Goal: Task Accomplishment & Management: Use online tool/utility

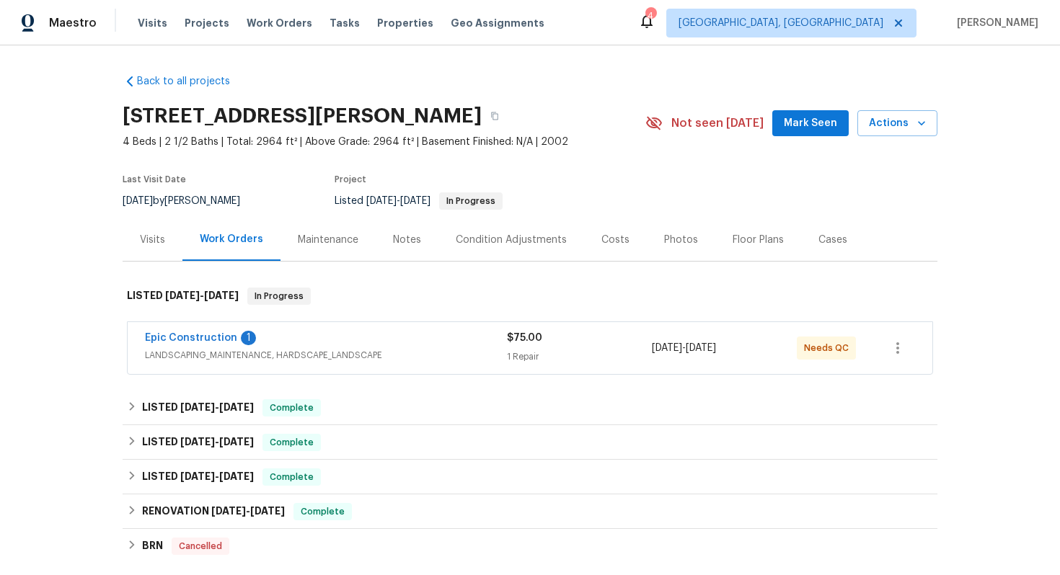
click at [381, 334] on div "Epic Construction 1" at bounding box center [326, 339] width 362 height 17
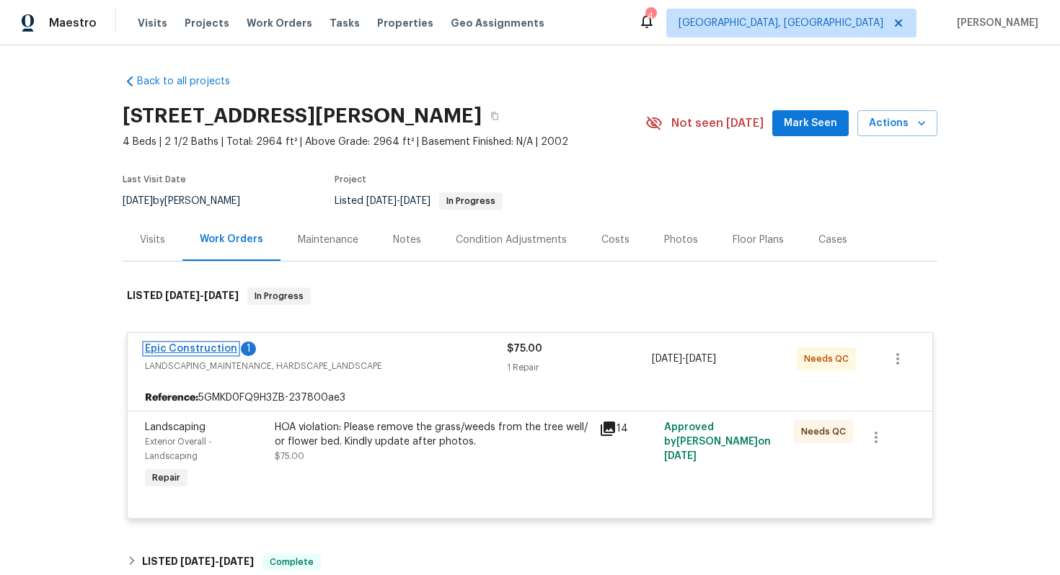
click at [205, 349] on link "Epic Construction" at bounding box center [191, 349] width 92 height 10
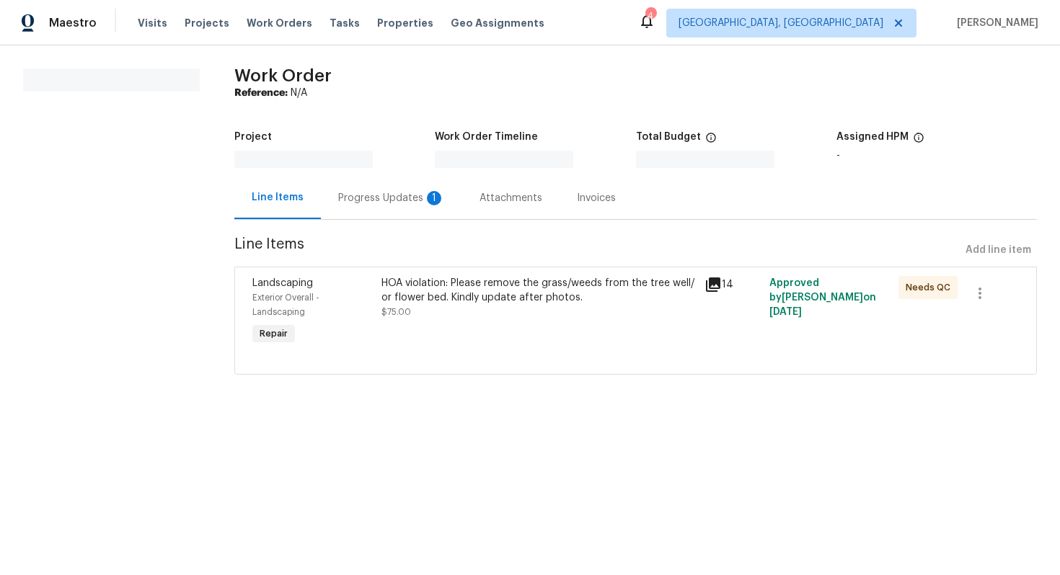
click at [415, 294] on div "HOA violation: Please remove the grass/weeds from the tree well/ or flower bed.…" at bounding box center [538, 290] width 314 height 29
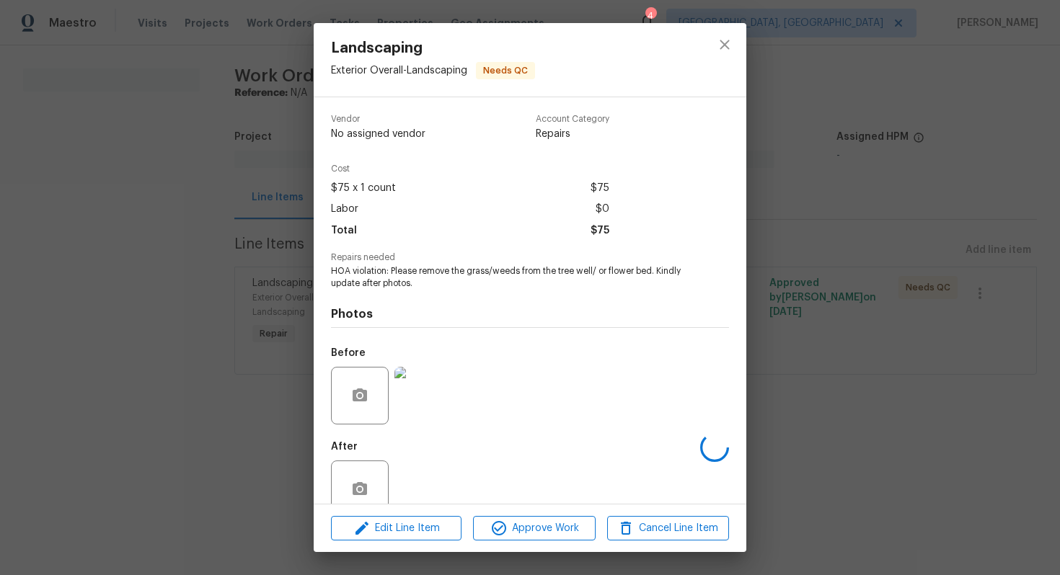
scroll to position [29, 0]
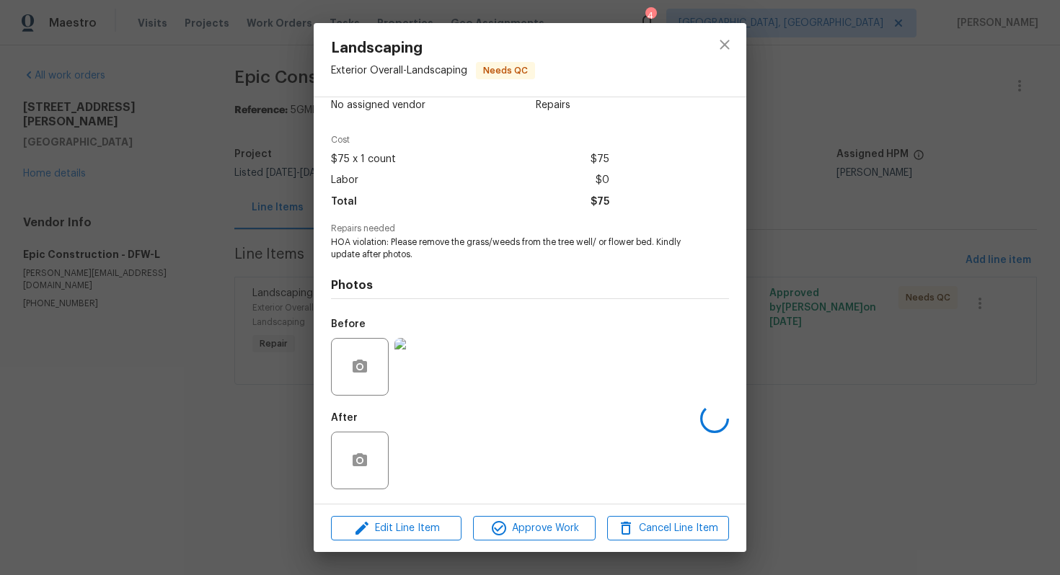
drag, startPoint x: 900, startPoint y: 444, endPoint x: 809, endPoint y: 167, distance: 291.4
click at [898, 441] on div "Landscaping Exterior Overall - Landscaping Needs QC Vendor No assigned vendor A…" at bounding box center [530, 287] width 1060 height 575
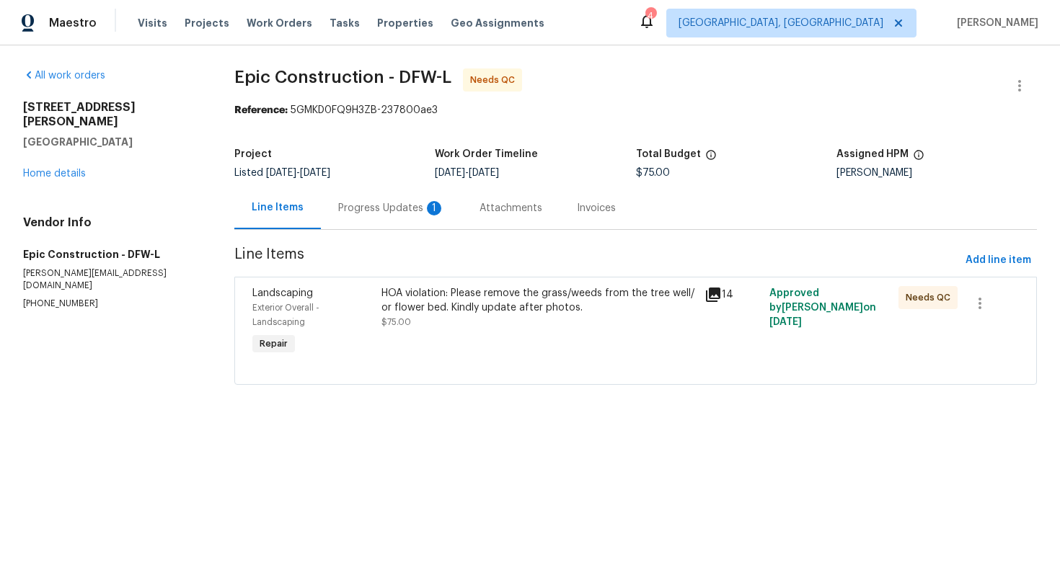
click at [397, 203] on div "Progress Updates 1" at bounding box center [391, 208] width 107 height 14
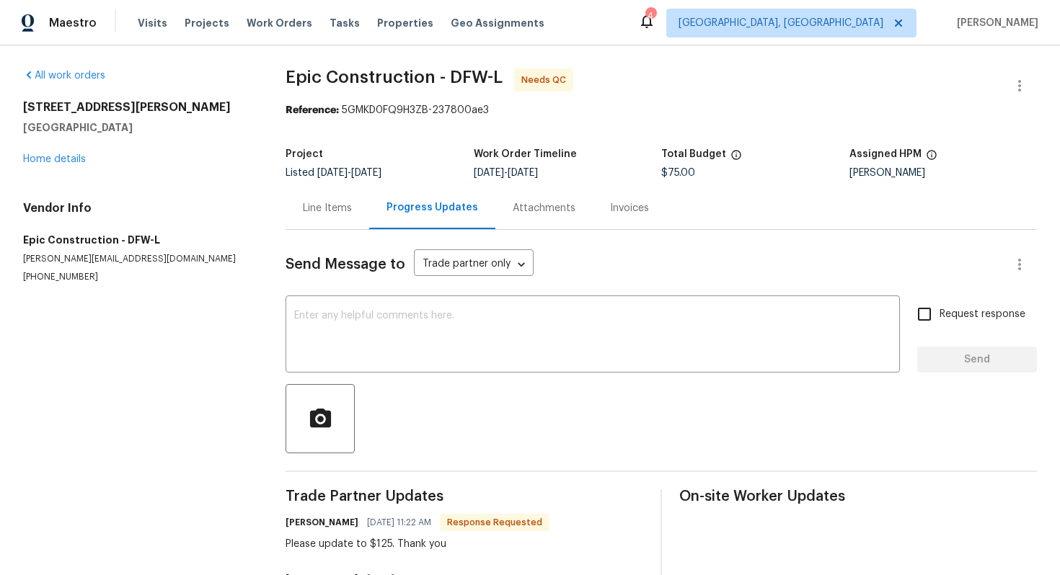
click at [336, 214] on div "Line Items" at bounding box center [327, 208] width 49 height 14
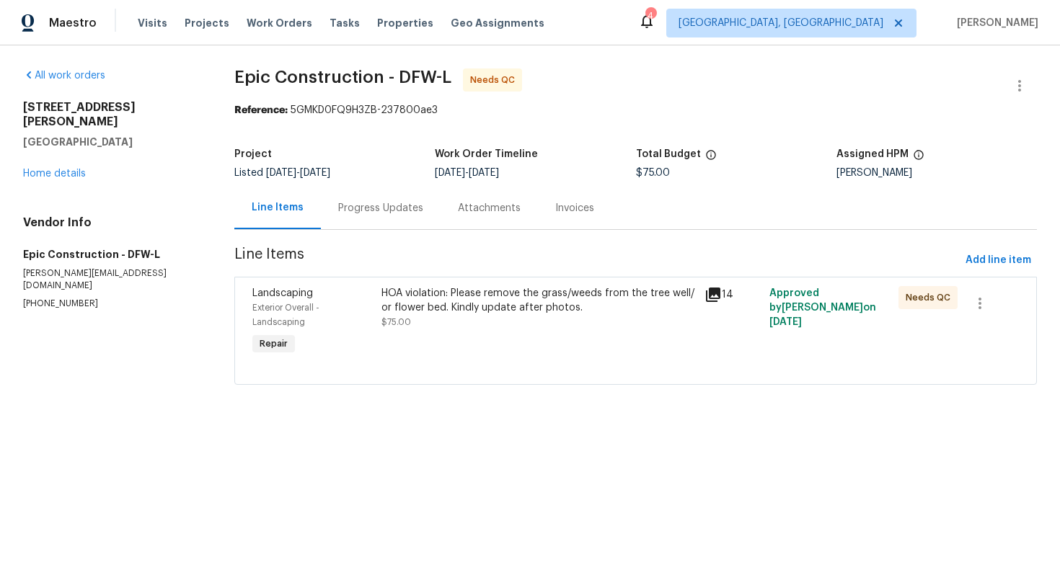
click at [430, 315] on div "HOA violation: Please remove the grass/weeds from the tree well/ or flower bed.…" at bounding box center [538, 307] width 314 height 43
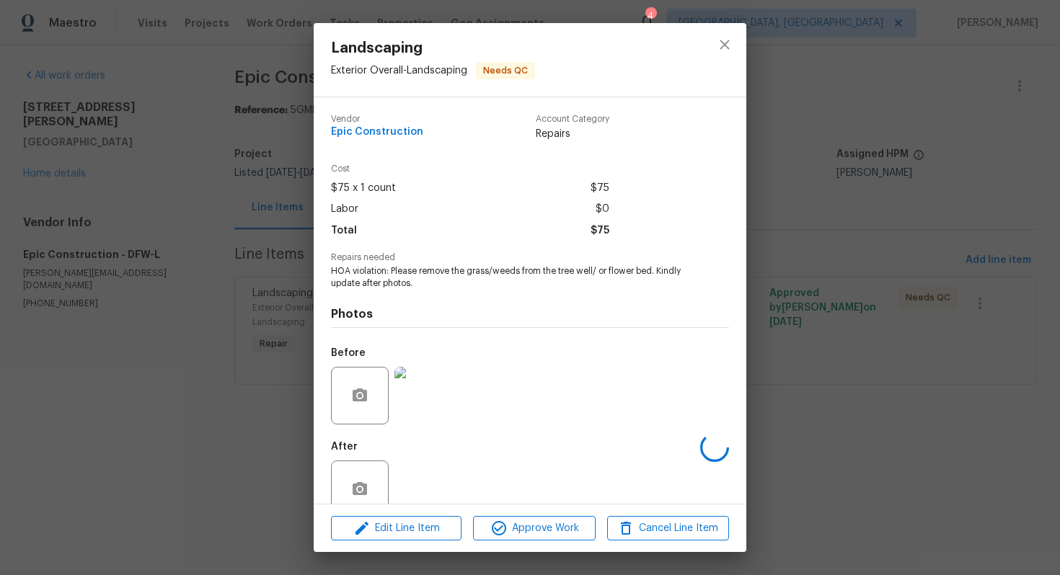
scroll to position [29, 0]
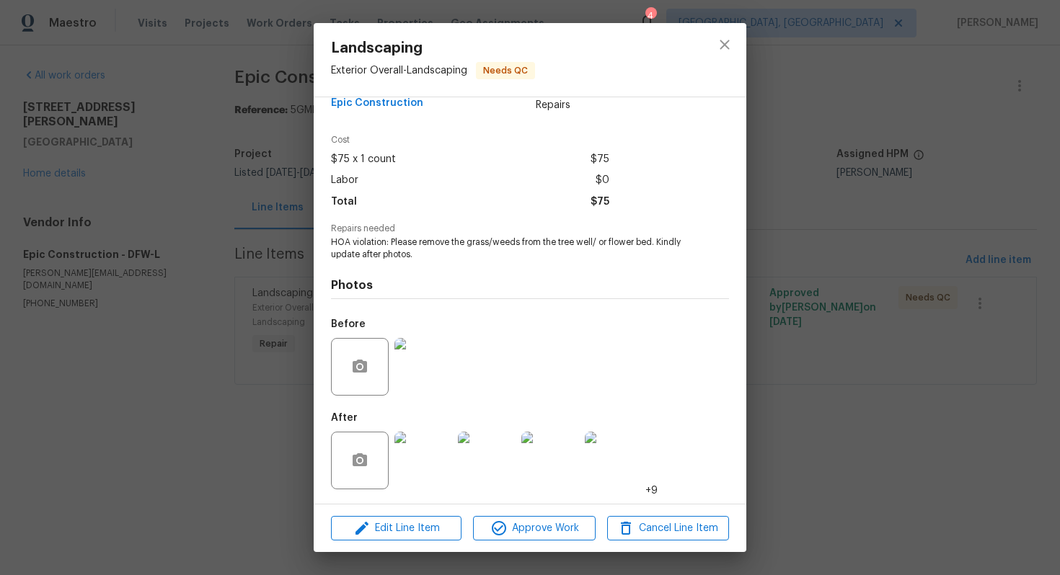
click at [423, 464] on img at bounding box center [423, 461] width 58 height 58
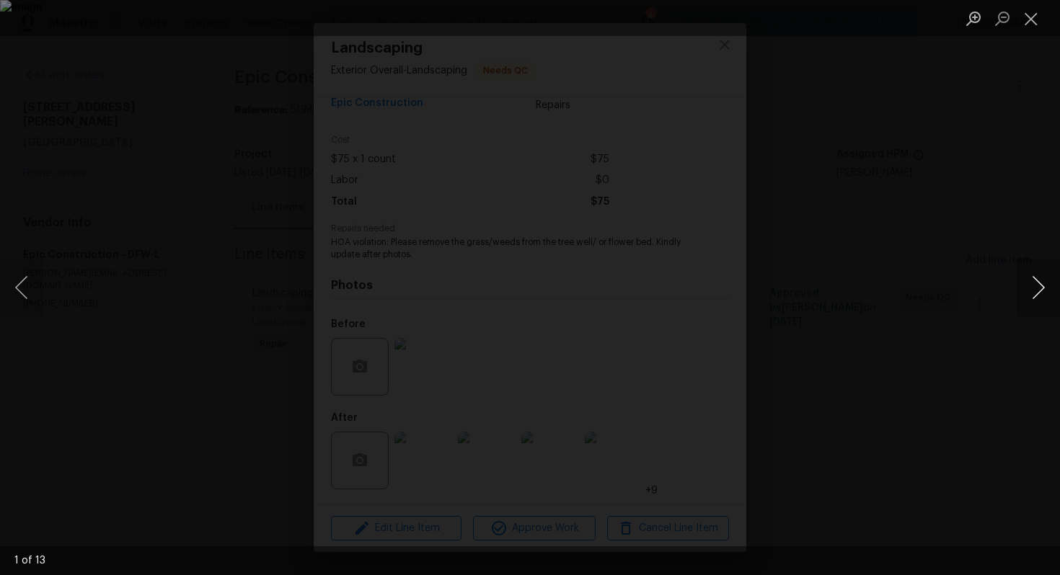
click at [1037, 285] on button "Next image" at bounding box center [1038, 288] width 43 height 58
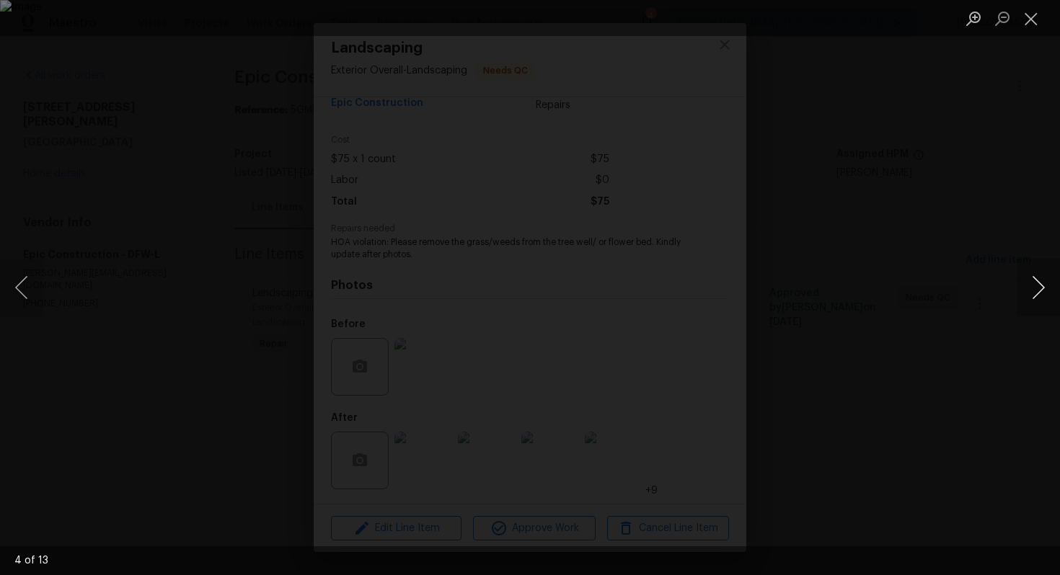
click at [1040, 295] on button "Next image" at bounding box center [1038, 288] width 43 height 58
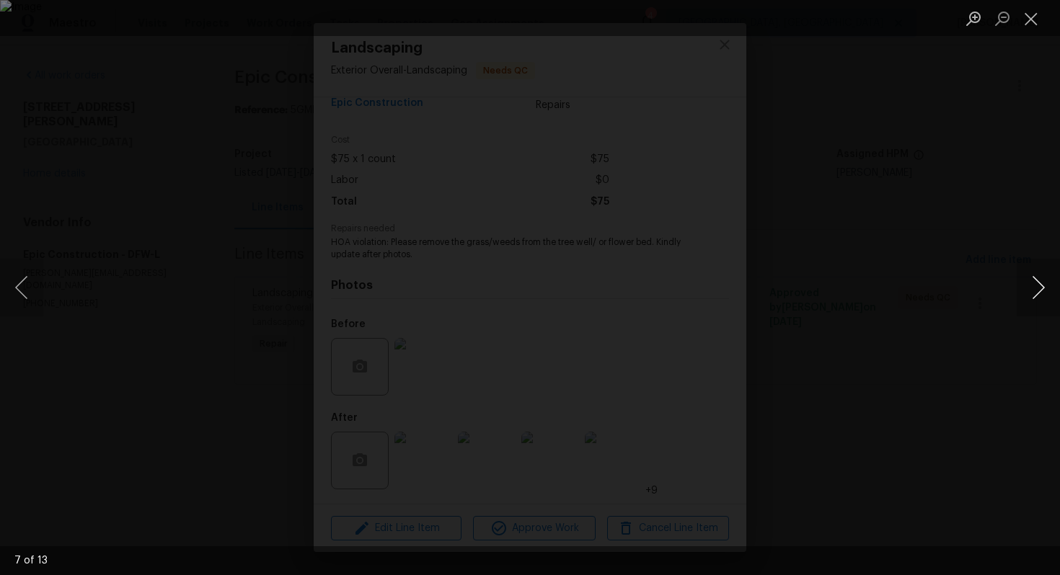
click at [1040, 295] on button "Next image" at bounding box center [1038, 288] width 43 height 58
click at [1043, 17] on button "Close lightbox" at bounding box center [1031, 18] width 29 height 25
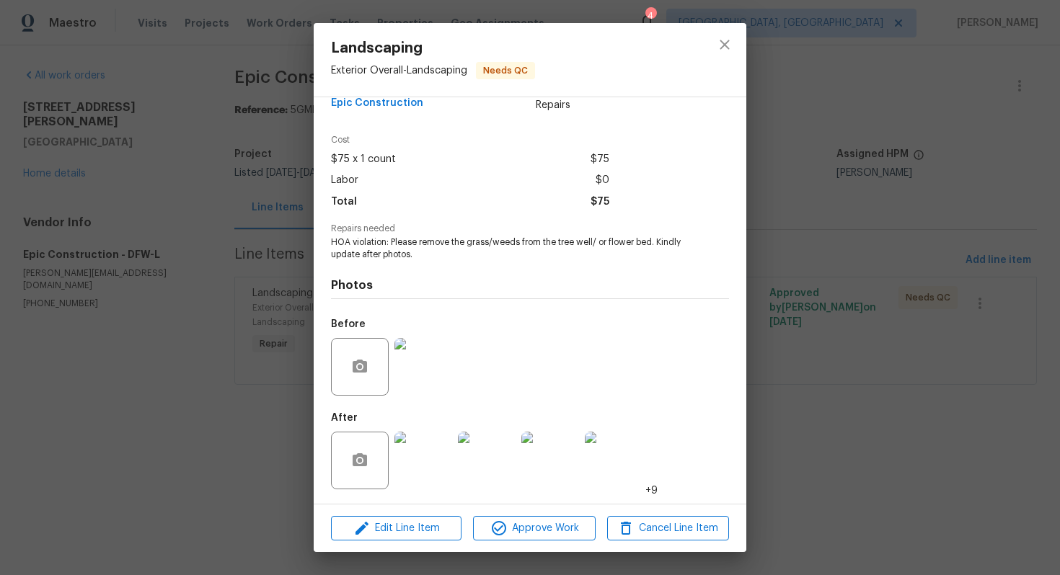
click at [942, 240] on div "Landscaping Exterior Overall - Landscaping Needs QC Vendor Epic Construction Ac…" at bounding box center [530, 287] width 1060 height 575
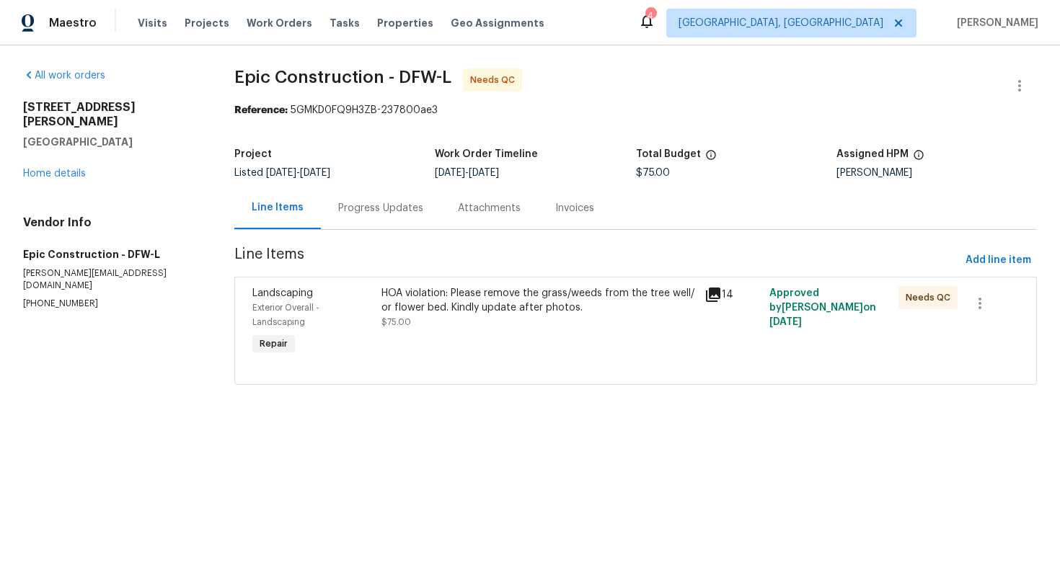
click at [435, 301] on div "HOA violation: Please remove the grass/weeds from the tree well/ or flower bed.…" at bounding box center [538, 300] width 314 height 29
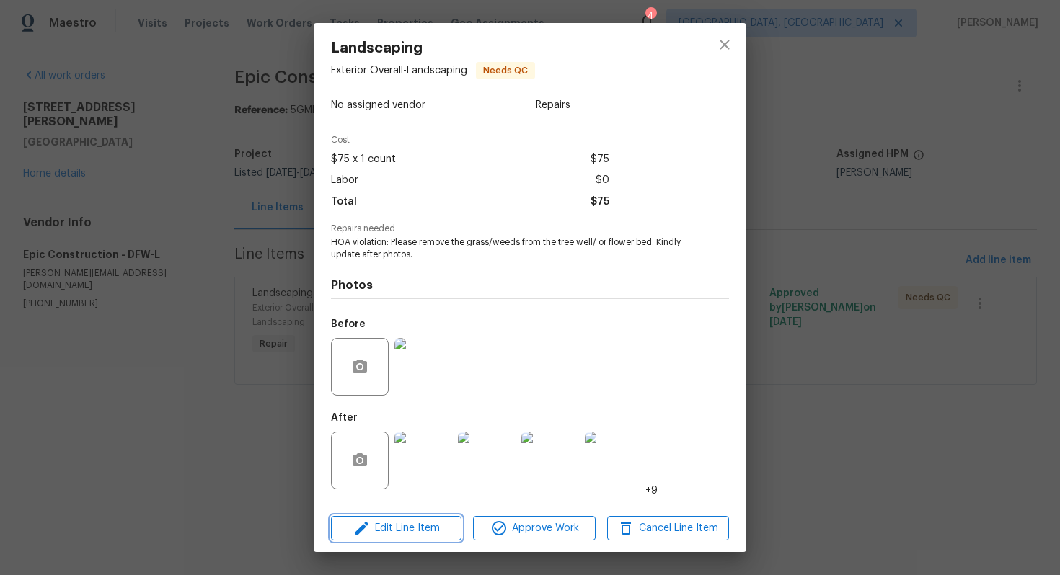
click at [393, 536] on span "Edit Line Item" at bounding box center [396, 529] width 122 height 18
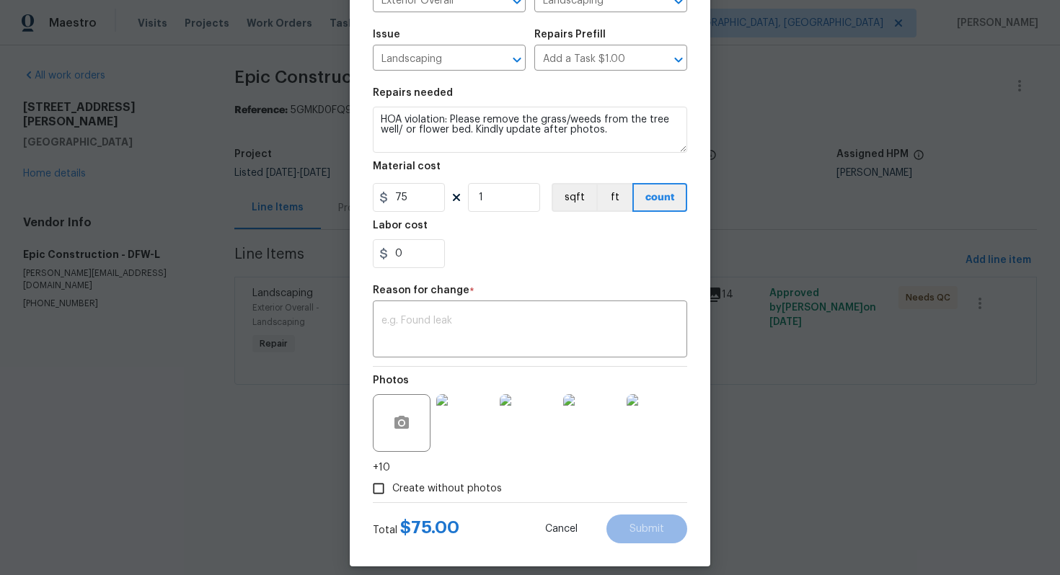
scroll to position [150, 0]
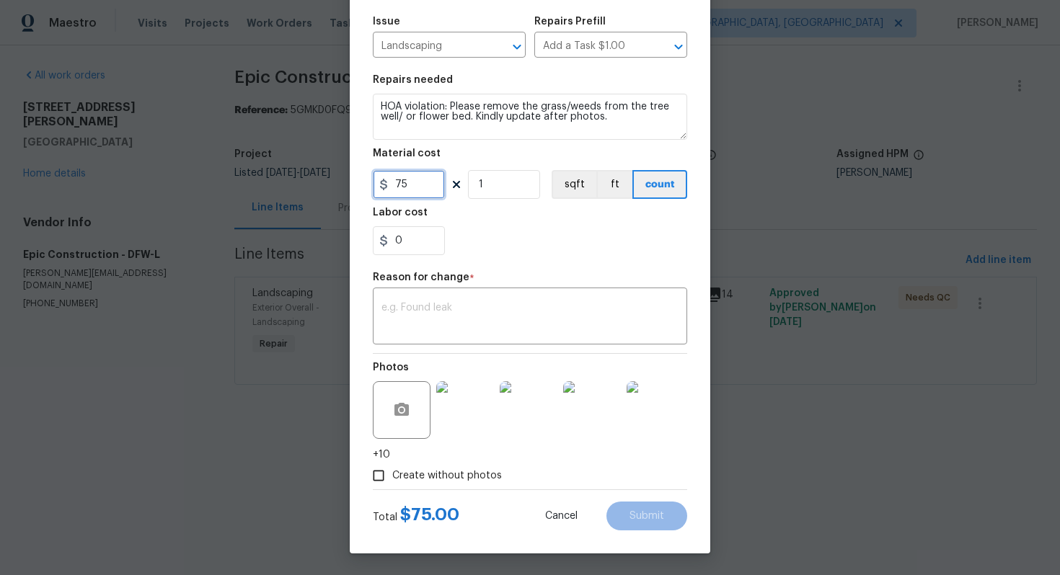
click at [427, 179] on input "75" at bounding box center [409, 184] width 72 height 29
type input "125"
click at [417, 312] on textarea at bounding box center [529, 318] width 297 height 30
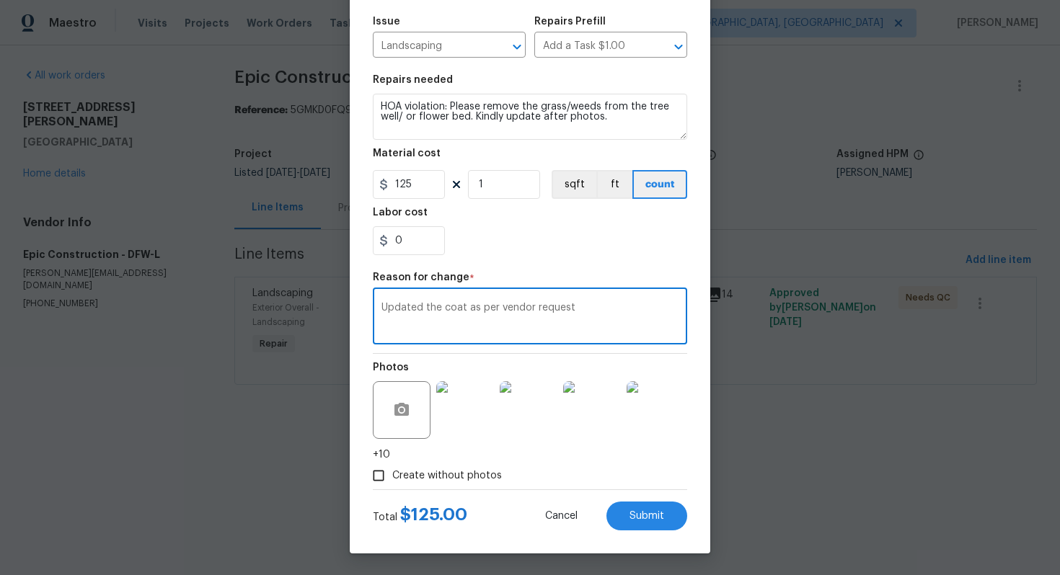
click at [459, 309] on textarea "Updated the coat as per vendor request" at bounding box center [529, 318] width 297 height 30
click at [513, 331] on textarea "Updated the cost as per vendor request" at bounding box center [529, 318] width 297 height 30
type textarea "Updated the cost as per vendor request"
click at [642, 503] on button "Submit" at bounding box center [646, 516] width 81 height 29
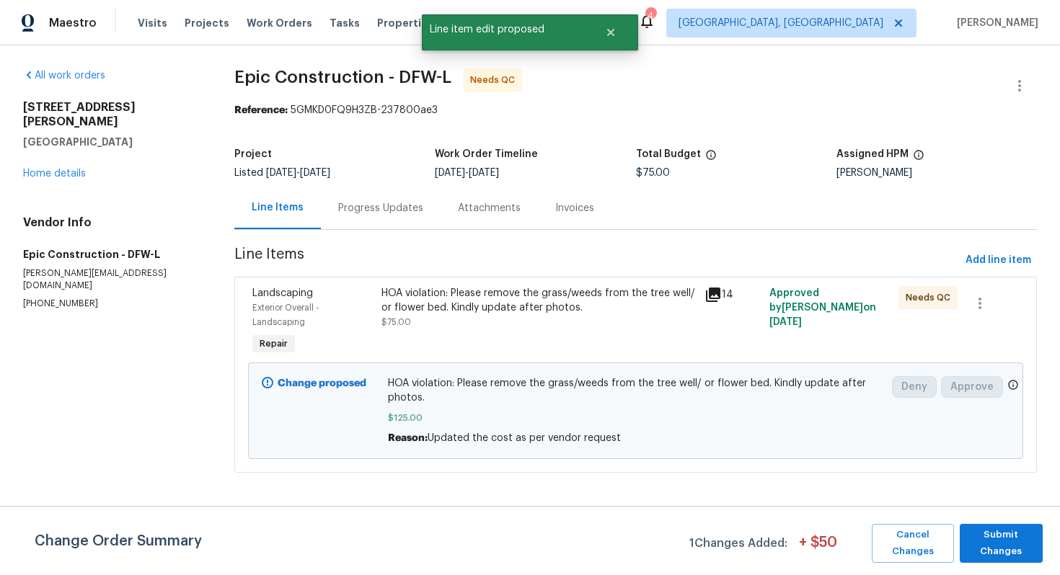
scroll to position [0, 0]
click at [1004, 547] on span "Submit Changes" at bounding box center [1001, 543] width 68 height 33
